Goal: Check status: Check status

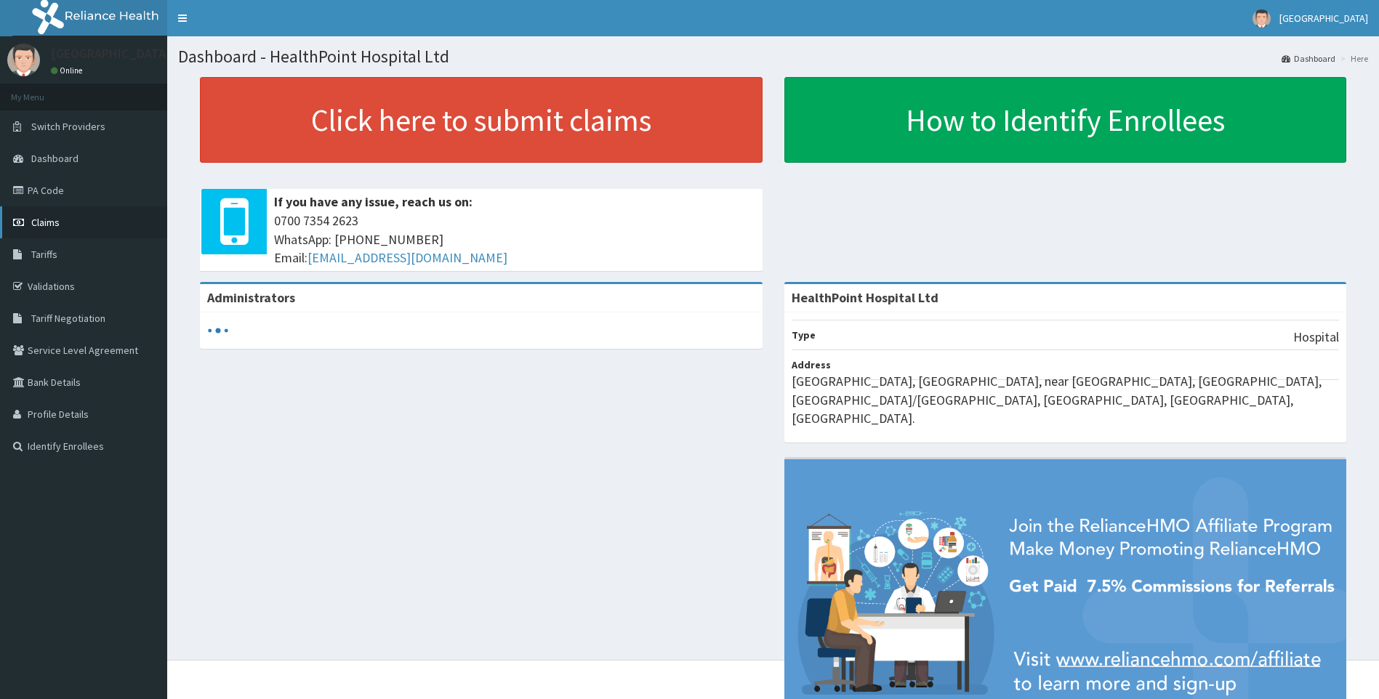
click at [61, 222] on link "Claims" at bounding box center [83, 222] width 167 height 32
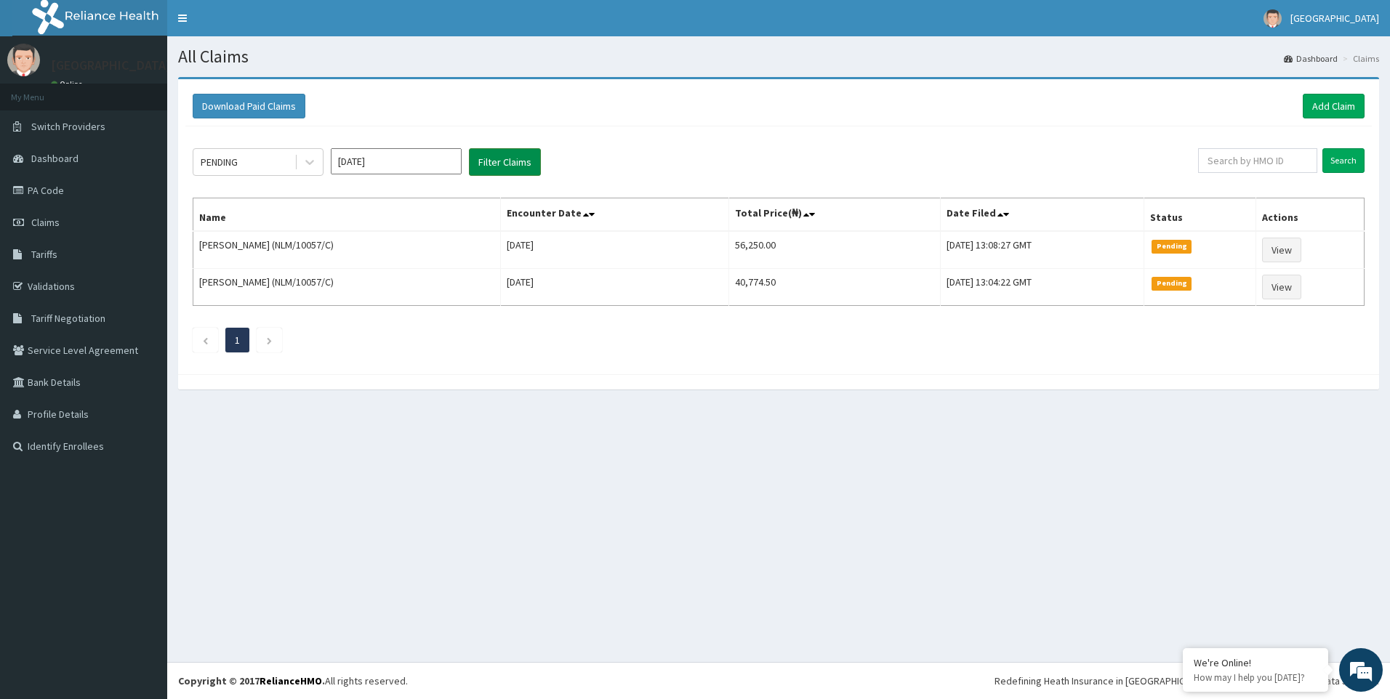
click at [506, 166] on button "Filter Claims" at bounding box center [505, 162] width 72 height 28
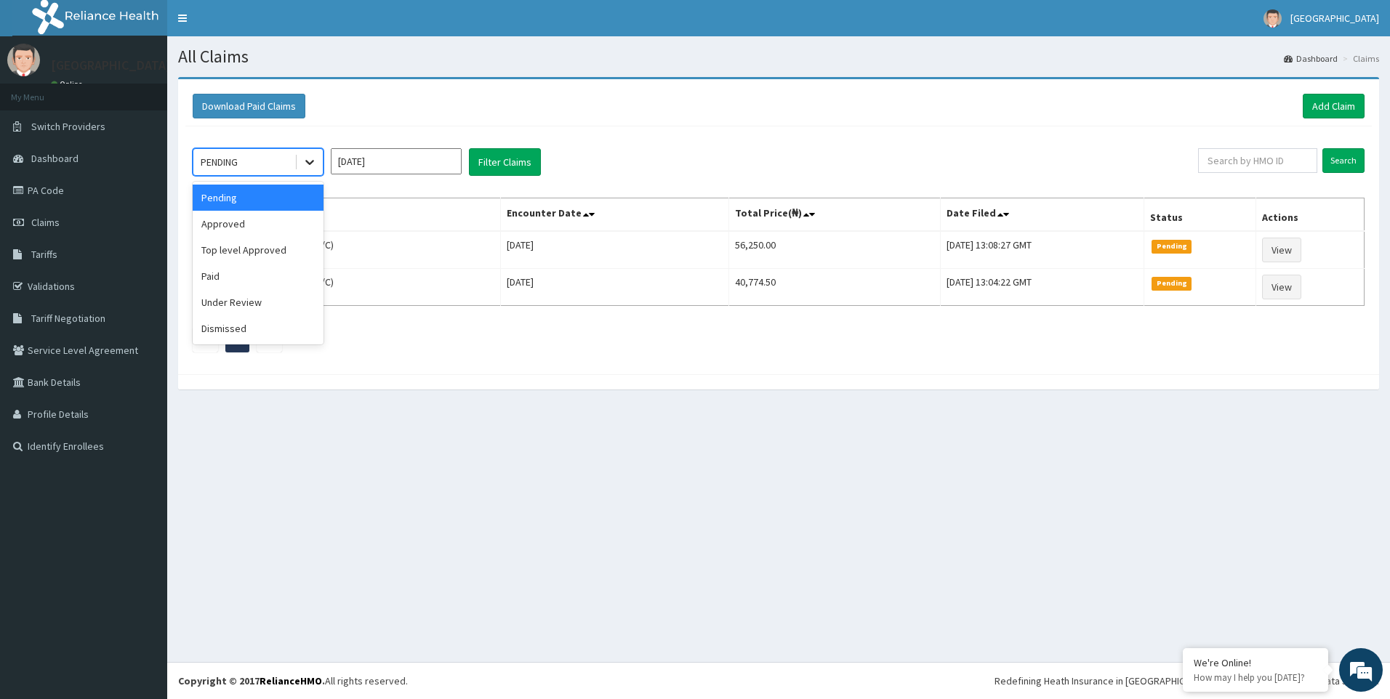
click at [312, 165] on icon at bounding box center [309, 162] width 15 height 15
click at [273, 219] on div "Approved" at bounding box center [258, 224] width 131 height 26
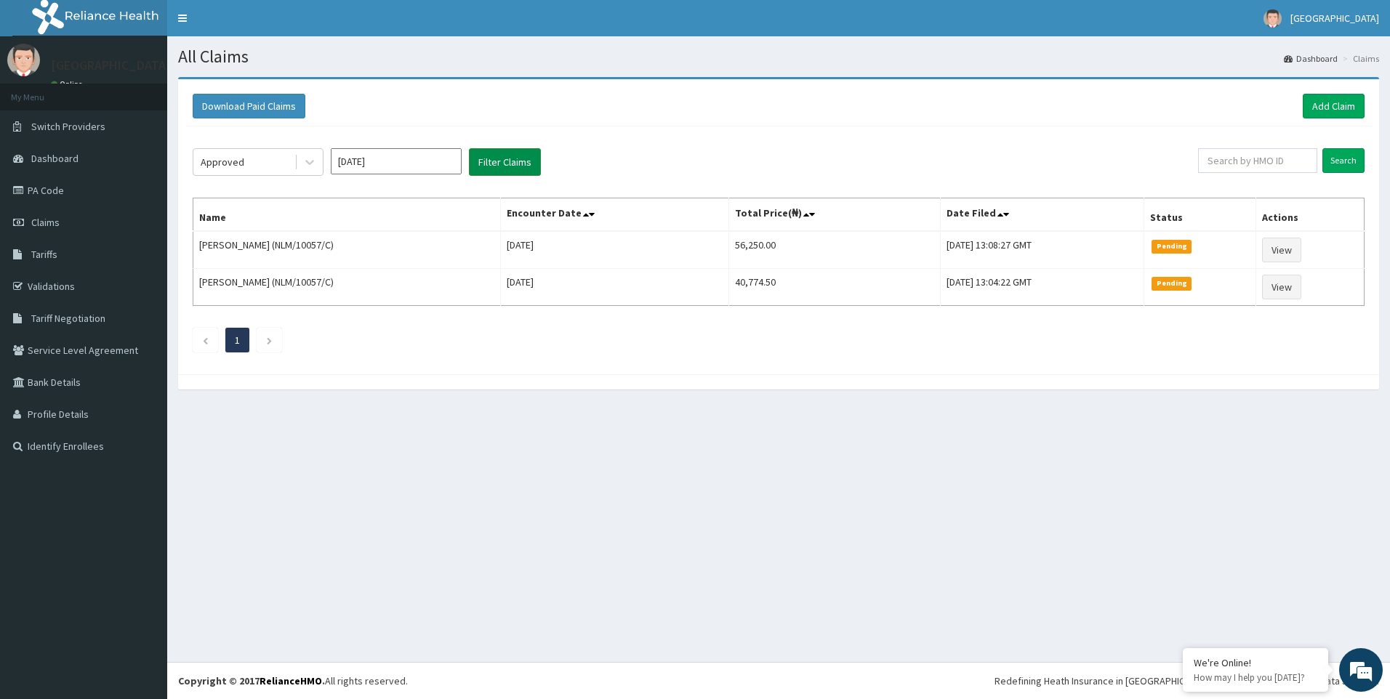
click at [496, 164] on button "Filter Claims" at bounding box center [505, 162] width 72 height 28
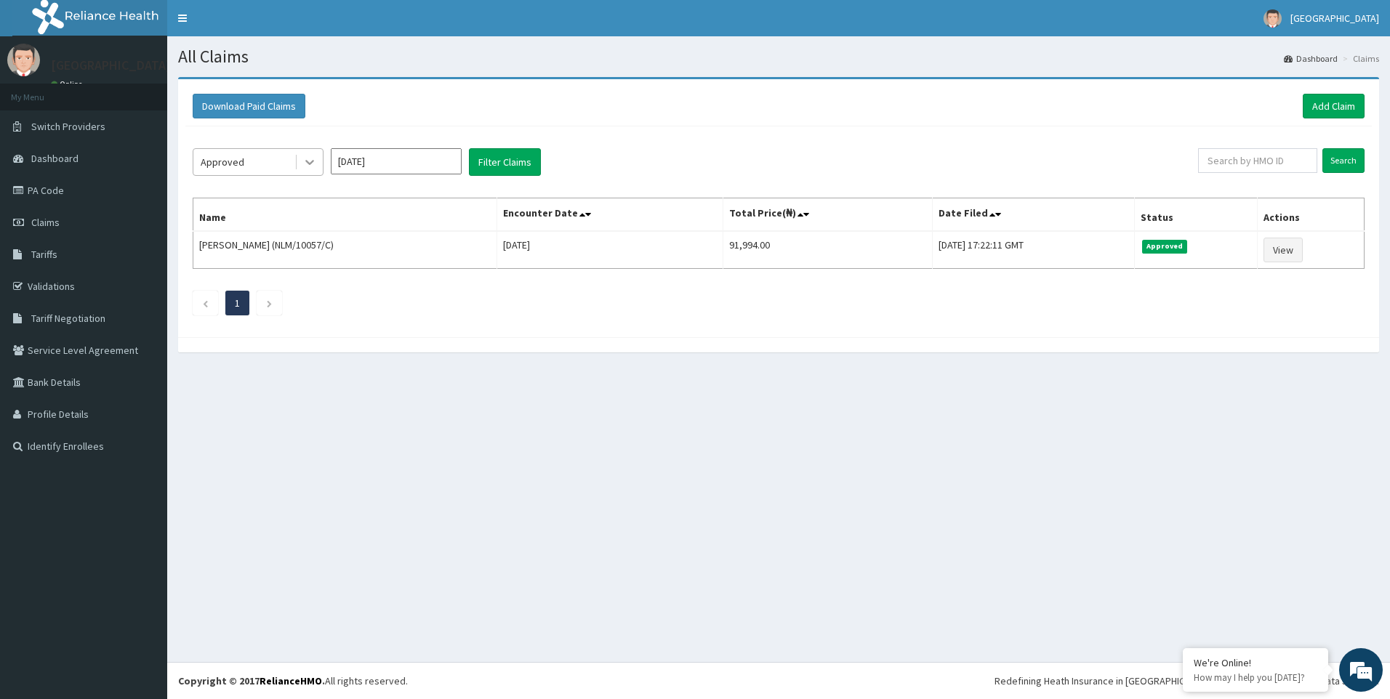
click at [308, 166] on icon at bounding box center [309, 162] width 15 height 15
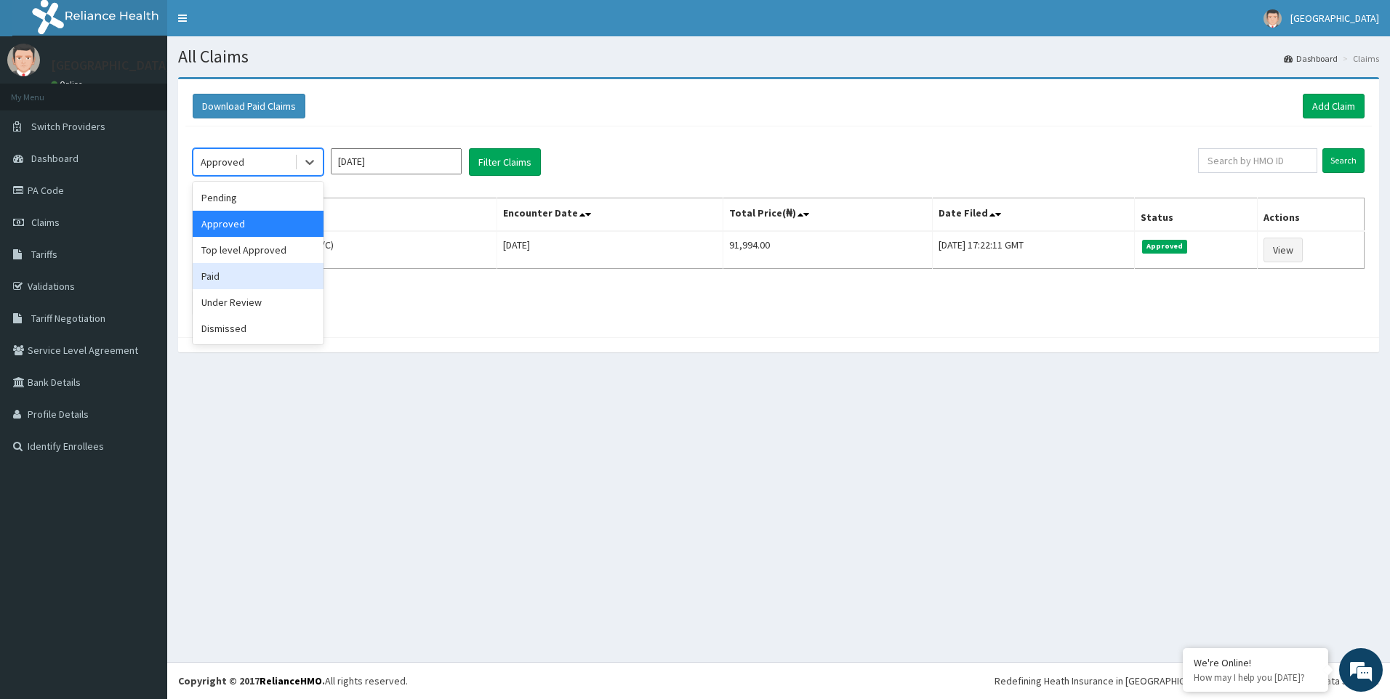
click at [230, 281] on div "Paid" at bounding box center [258, 276] width 131 height 26
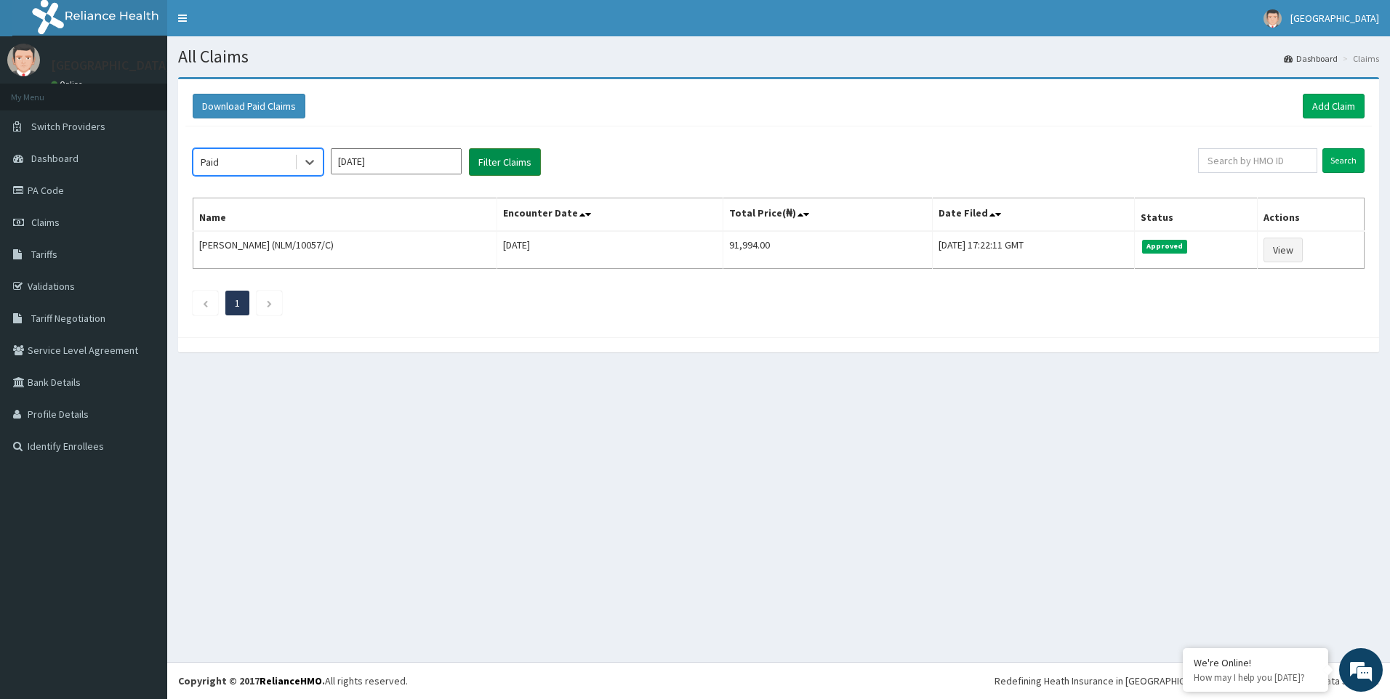
click at [497, 161] on button "Filter Claims" at bounding box center [505, 162] width 72 height 28
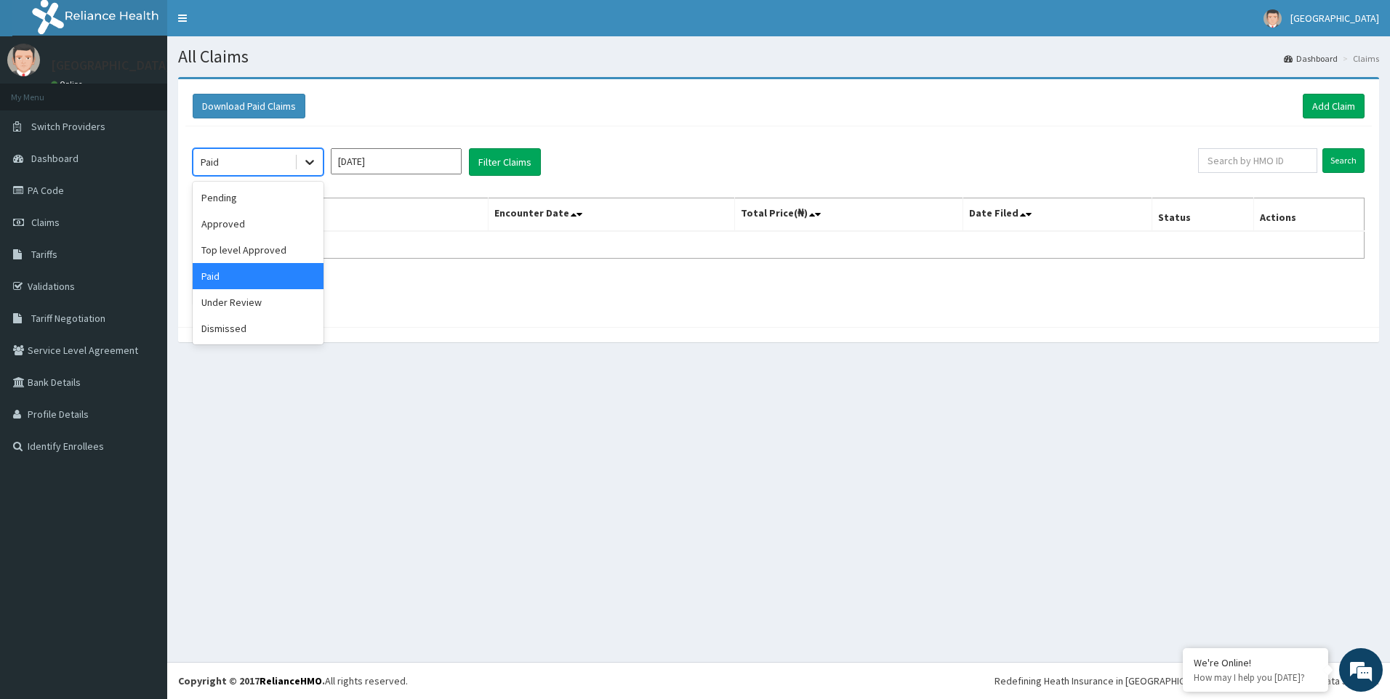
click at [306, 158] on icon at bounding box center [309, 162] width 15 height 15
click at [227, 300] on div "Under Review" at bounding box center [258, 302] width 131 height 26
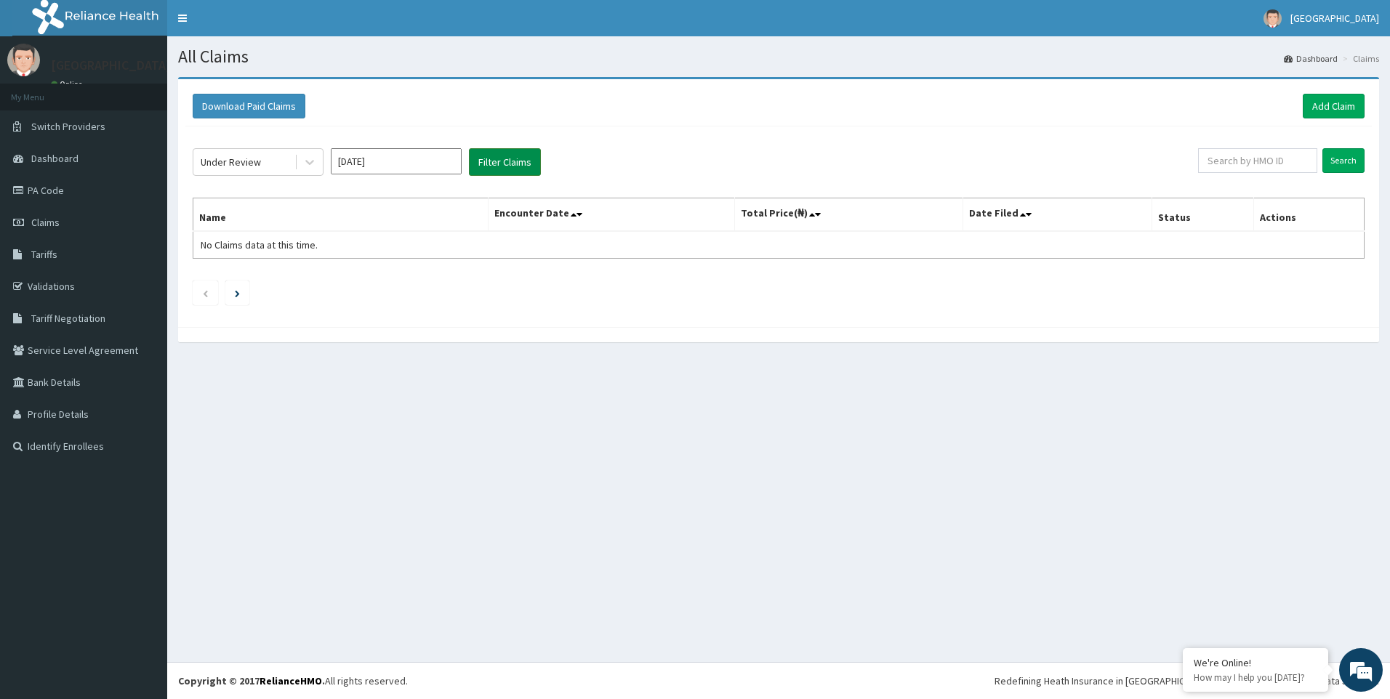
click at [499, 150] on button "Filter Claims" at bounding box center [505, 162] width 72 height 28
click at [499, 155] on button "Filter Claims" at bounding box center [505, 162] width 72 height 28
